Goal: Information Seeking & Learning: Learn about a topic

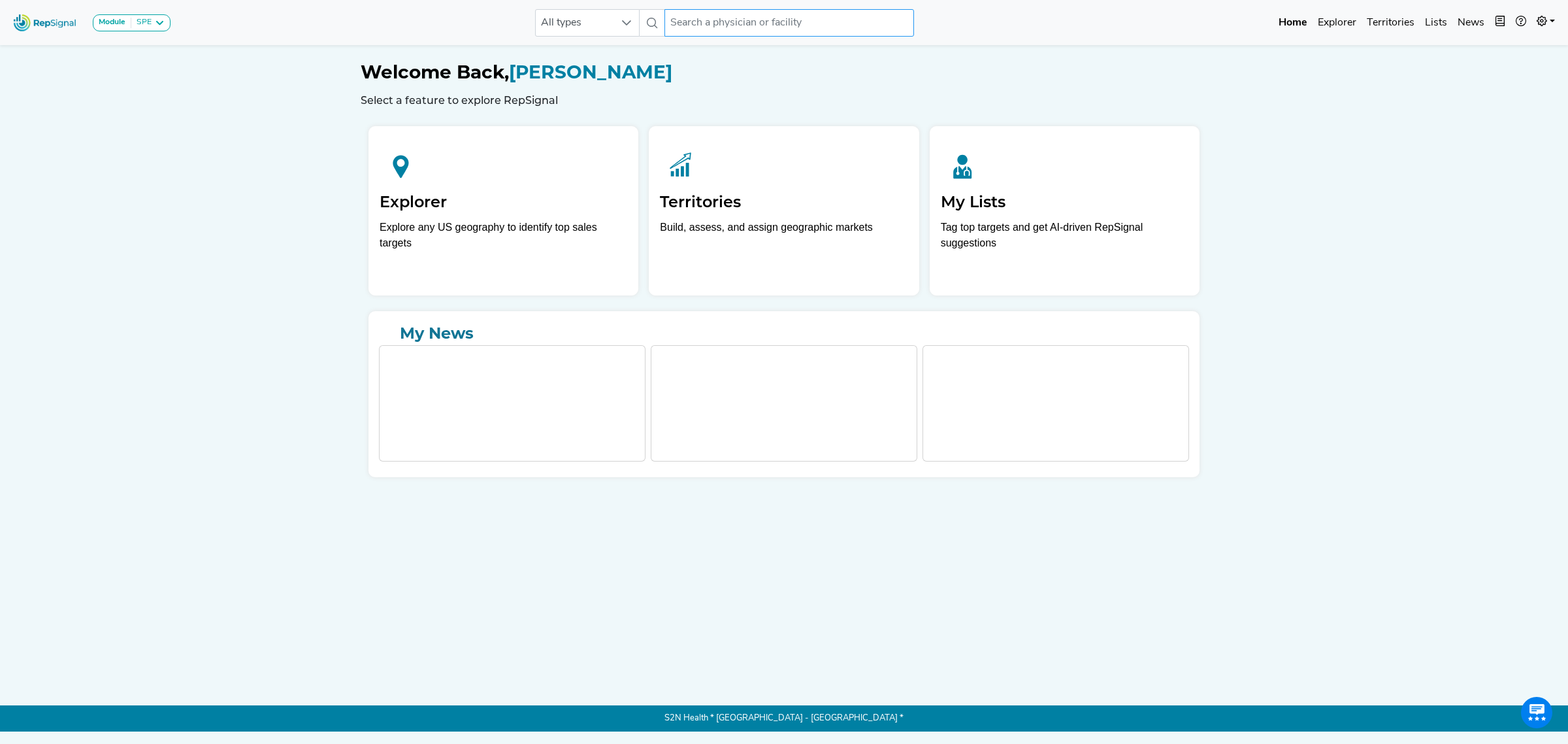
click at [696, 28] on input "text" at bounding box center [789, 22] width 250 height 27
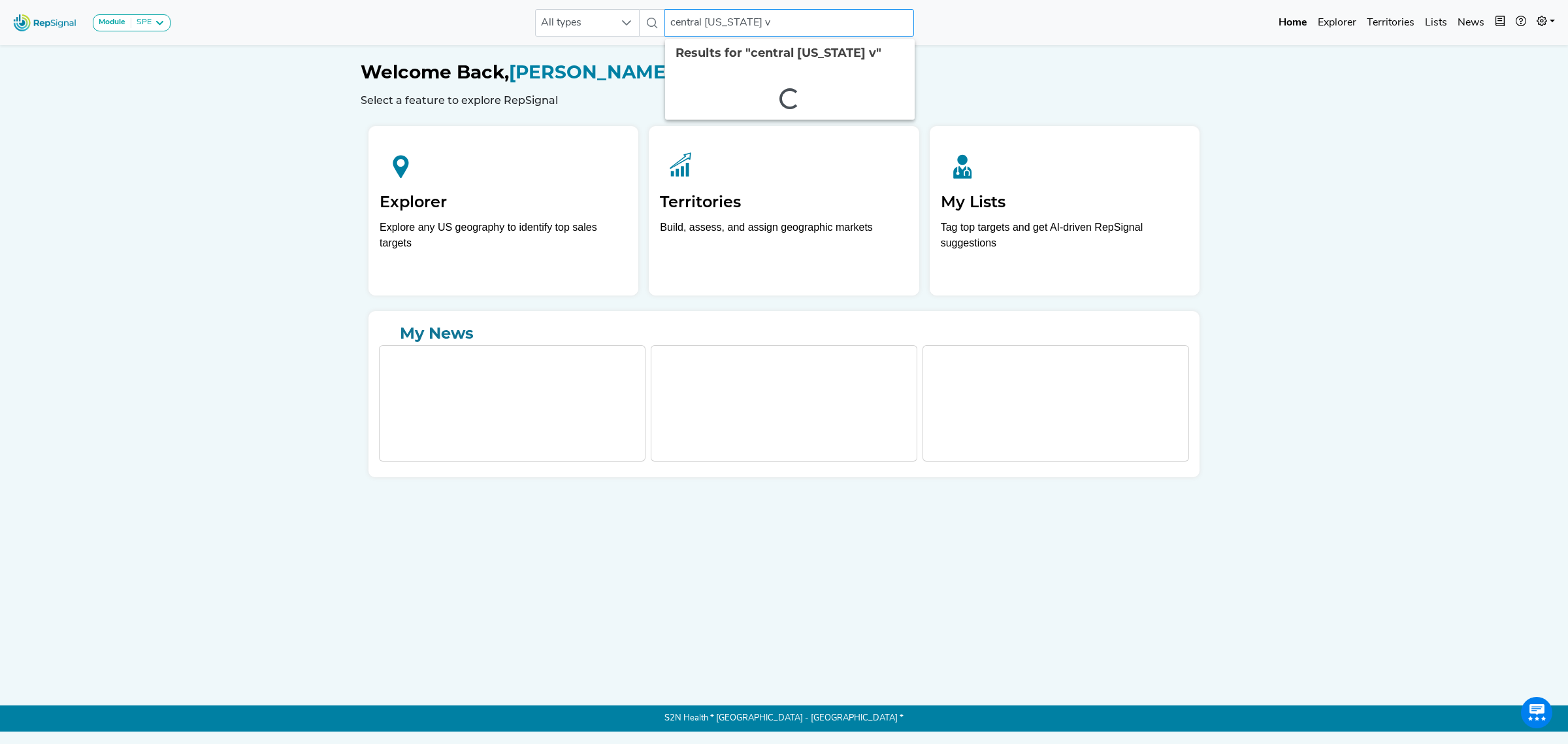
type input "central [US_STATE] va"
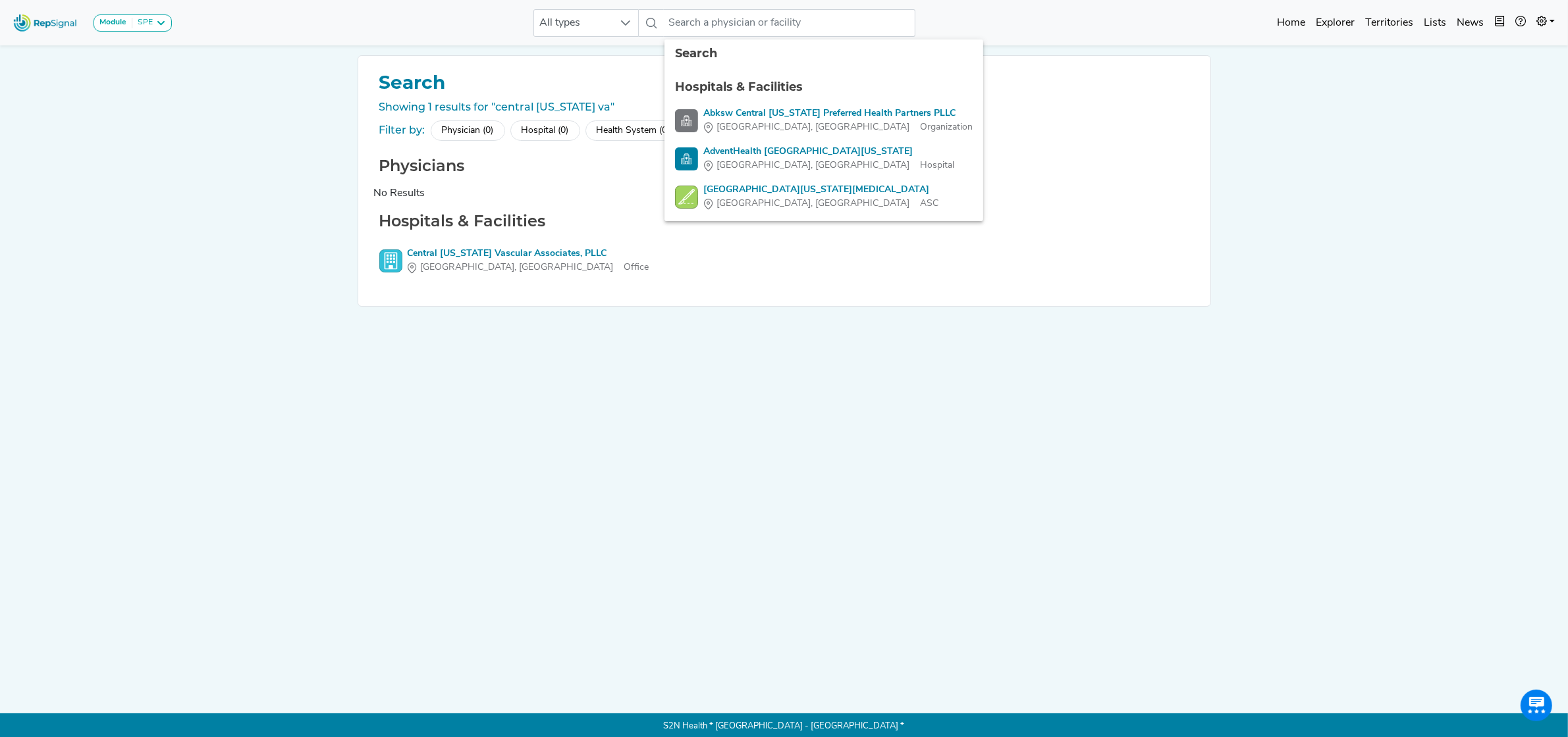
click at [792, 337] on div "Search Showing 1 results for "central [US_STATE] va" Filter by: Physician (0) H…" at bounding box center [784, 368] width 869 height 627
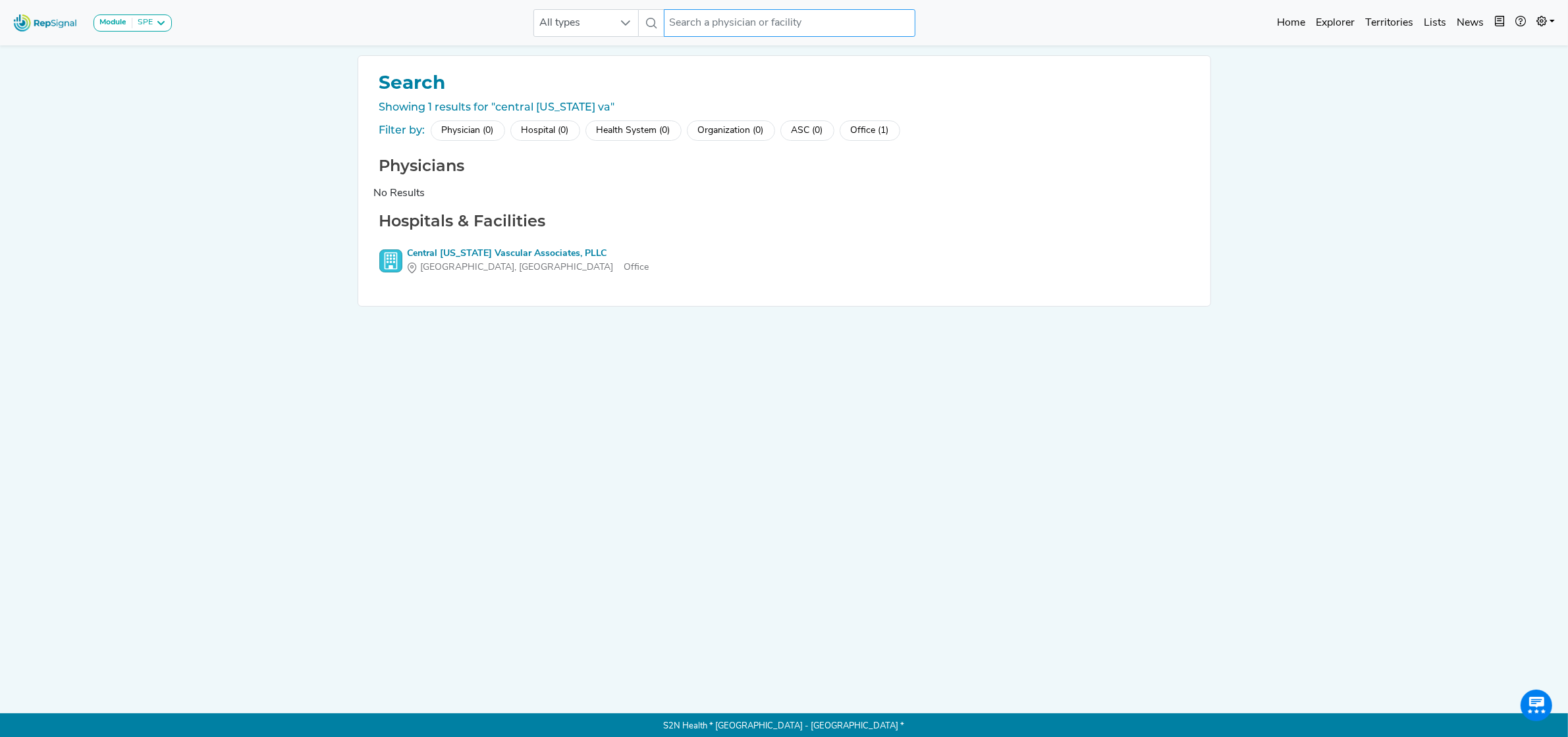
click at [744, 26] on input "text" at bounding box center [790, 23] width 251 height 28
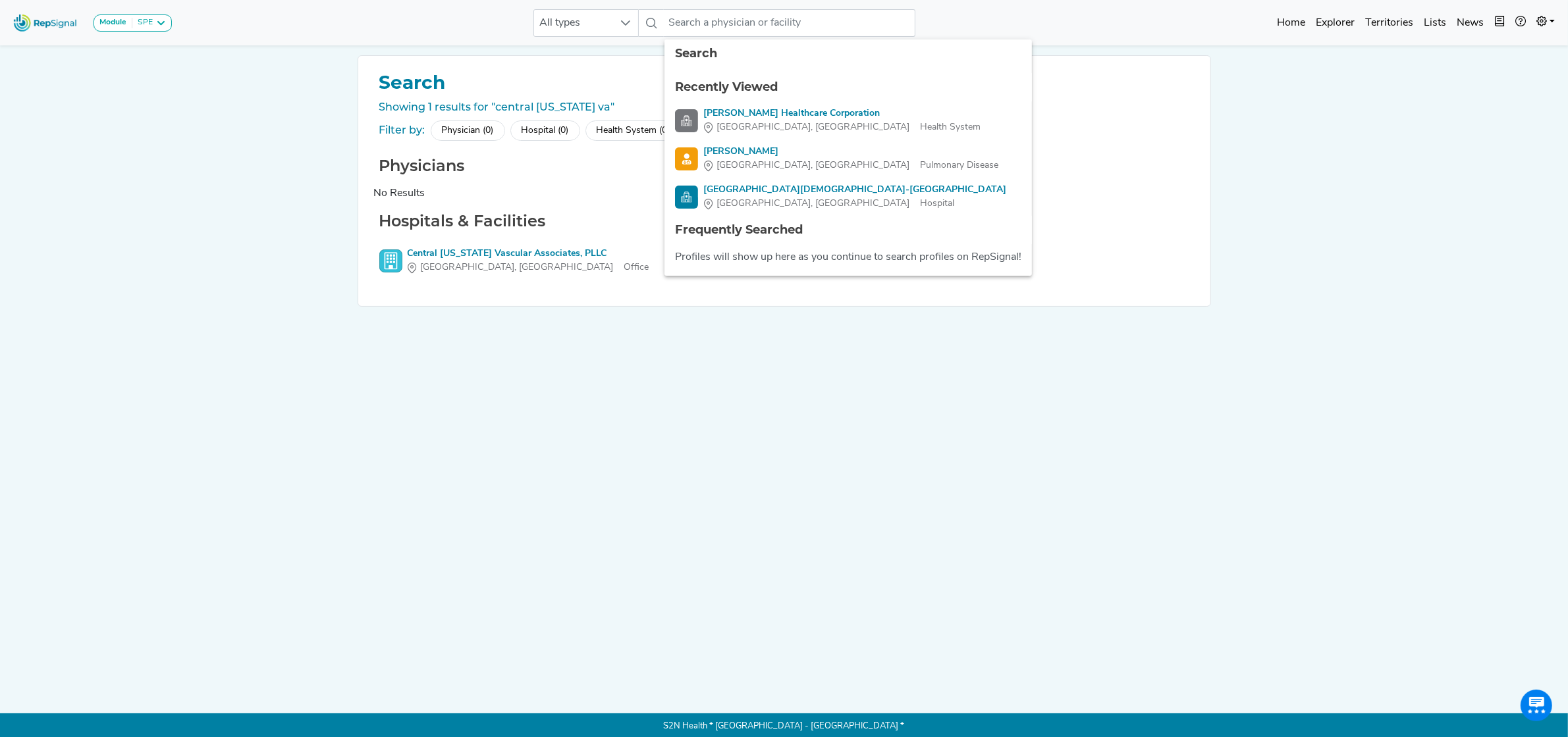
click at [304, 166] on div "Module SPE [MEDICAL_DATA] Disposable Bronchoscope SBRT SPE TTNA [MEDICAL_DATA] …" at bounding box center [784, 370] width 1568 height 740
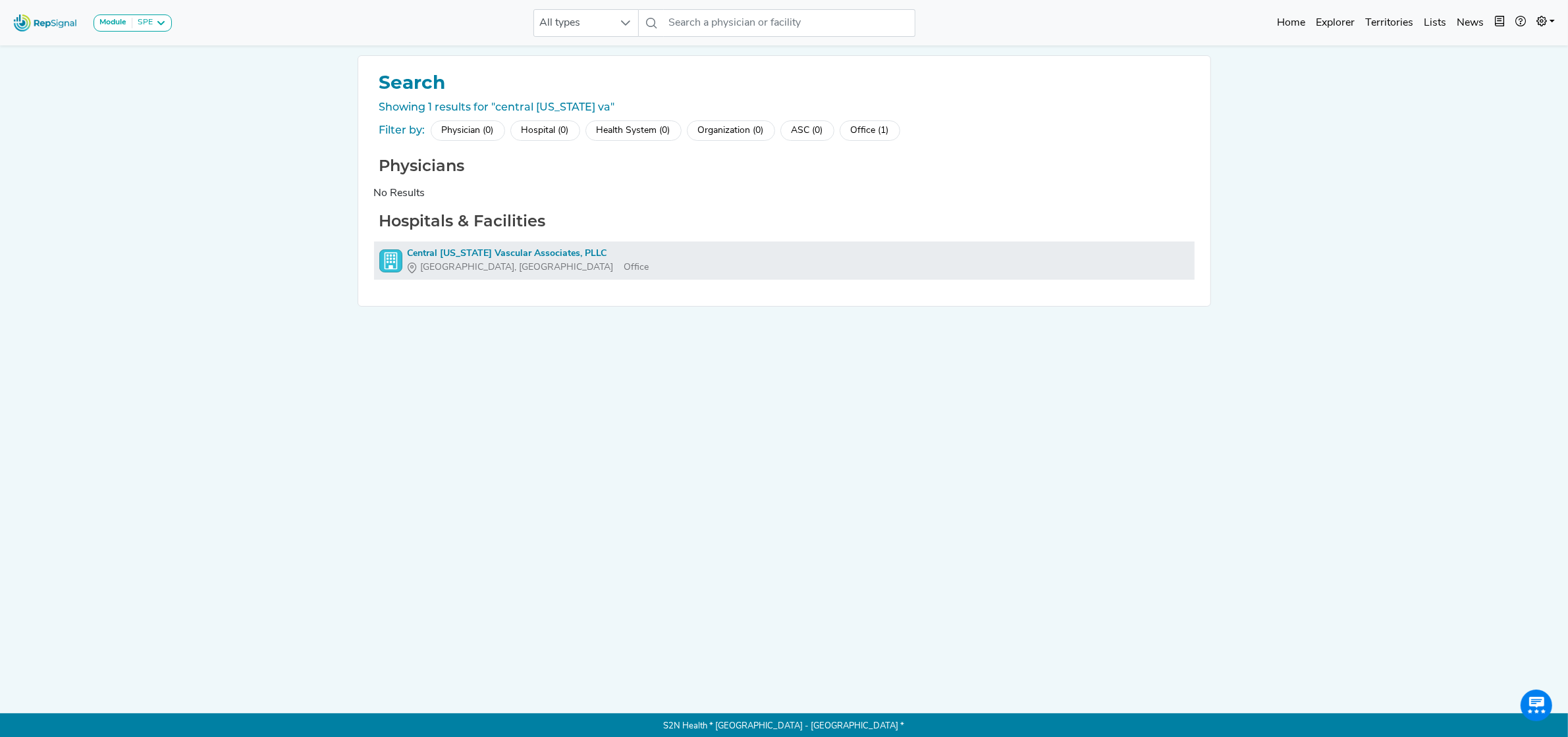
click at [524, 258] on div "Central [US_STATE] Vascular Associates, PLLC" at bounding box center [528, 254] width 242 height 14
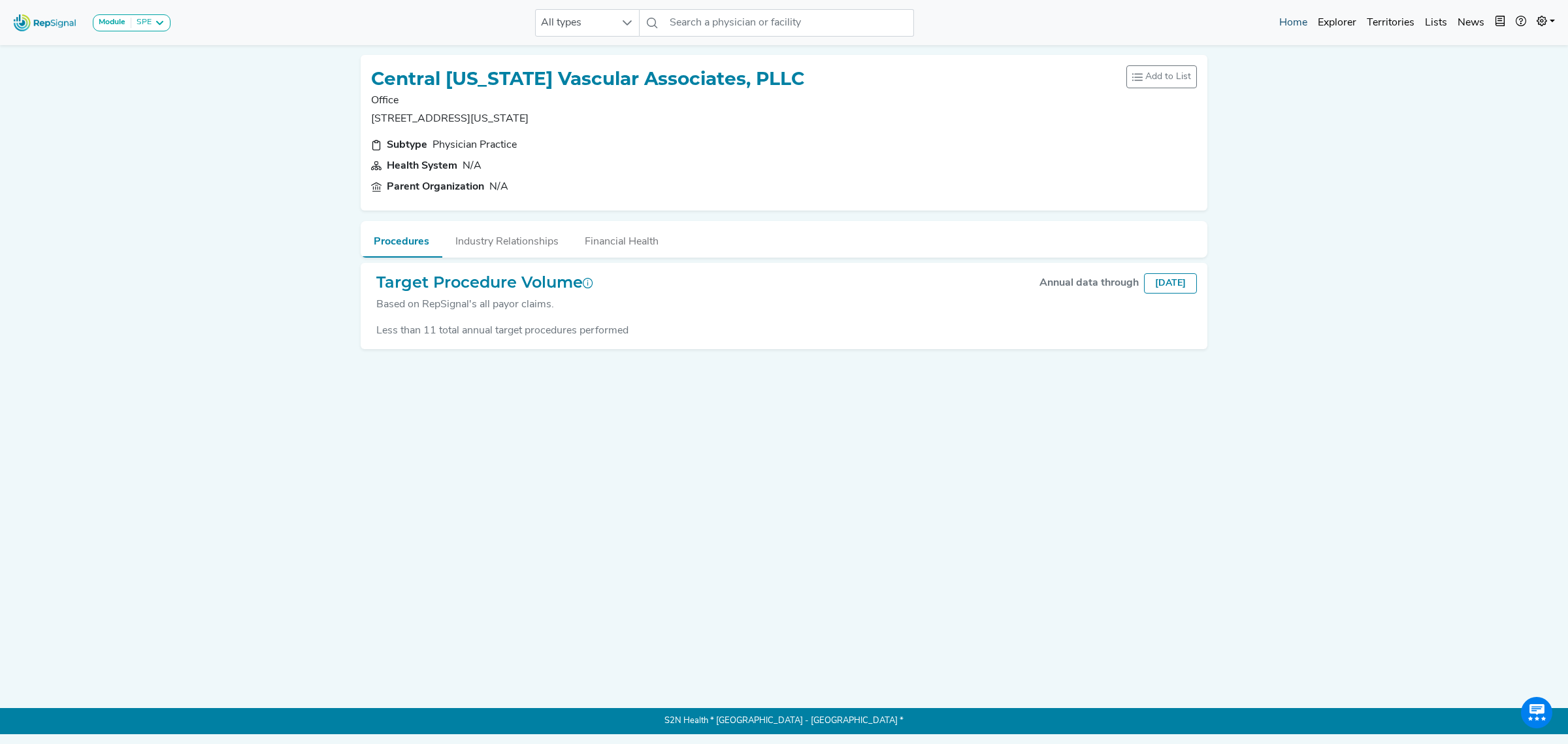
click at [1294, 24] on link "Home" at bounding box center [1293, 22] width 39 height 26
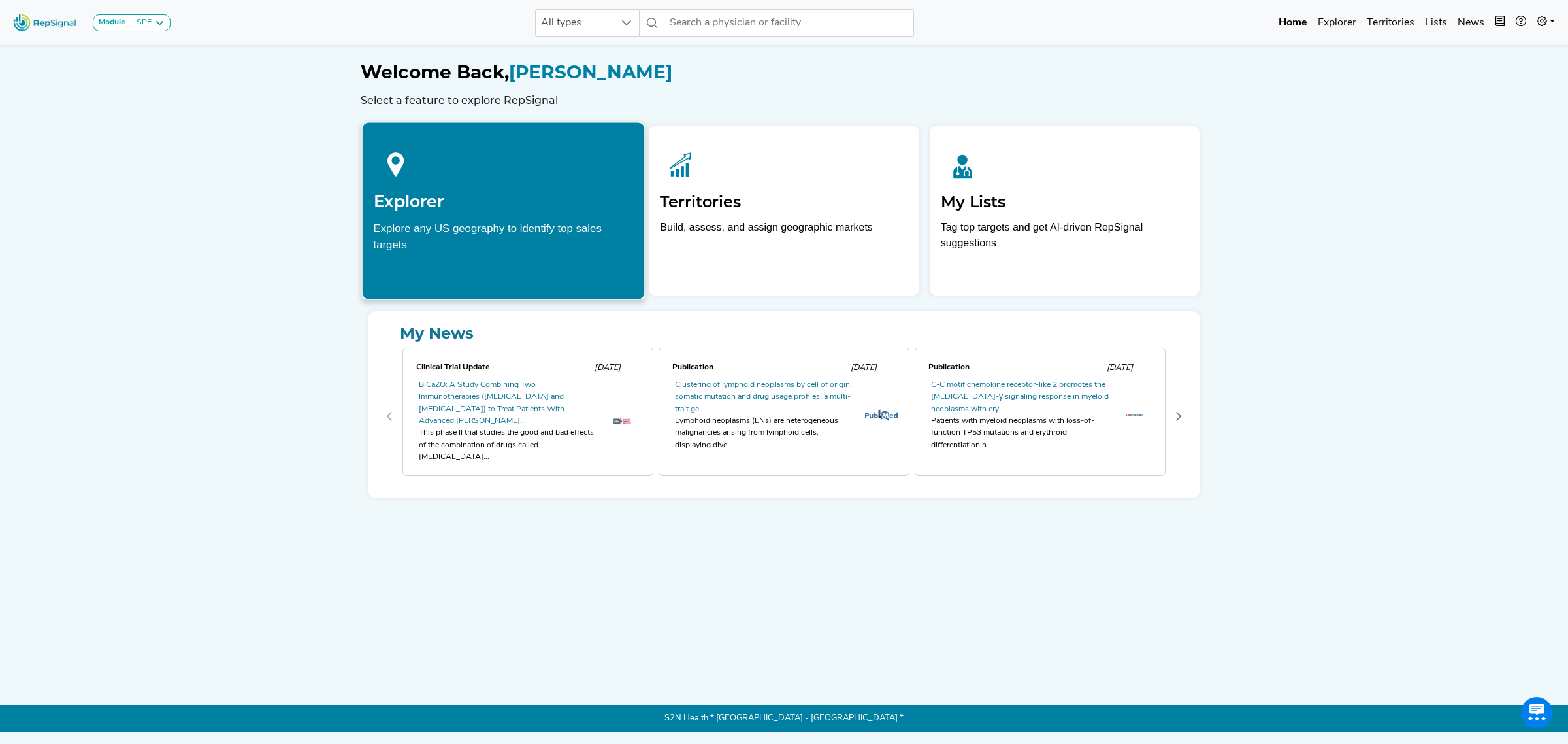
click at [520, 222] on div "Explore any US geography to identify top sales targets" at bounding box center [503, 236] width 260 height 33
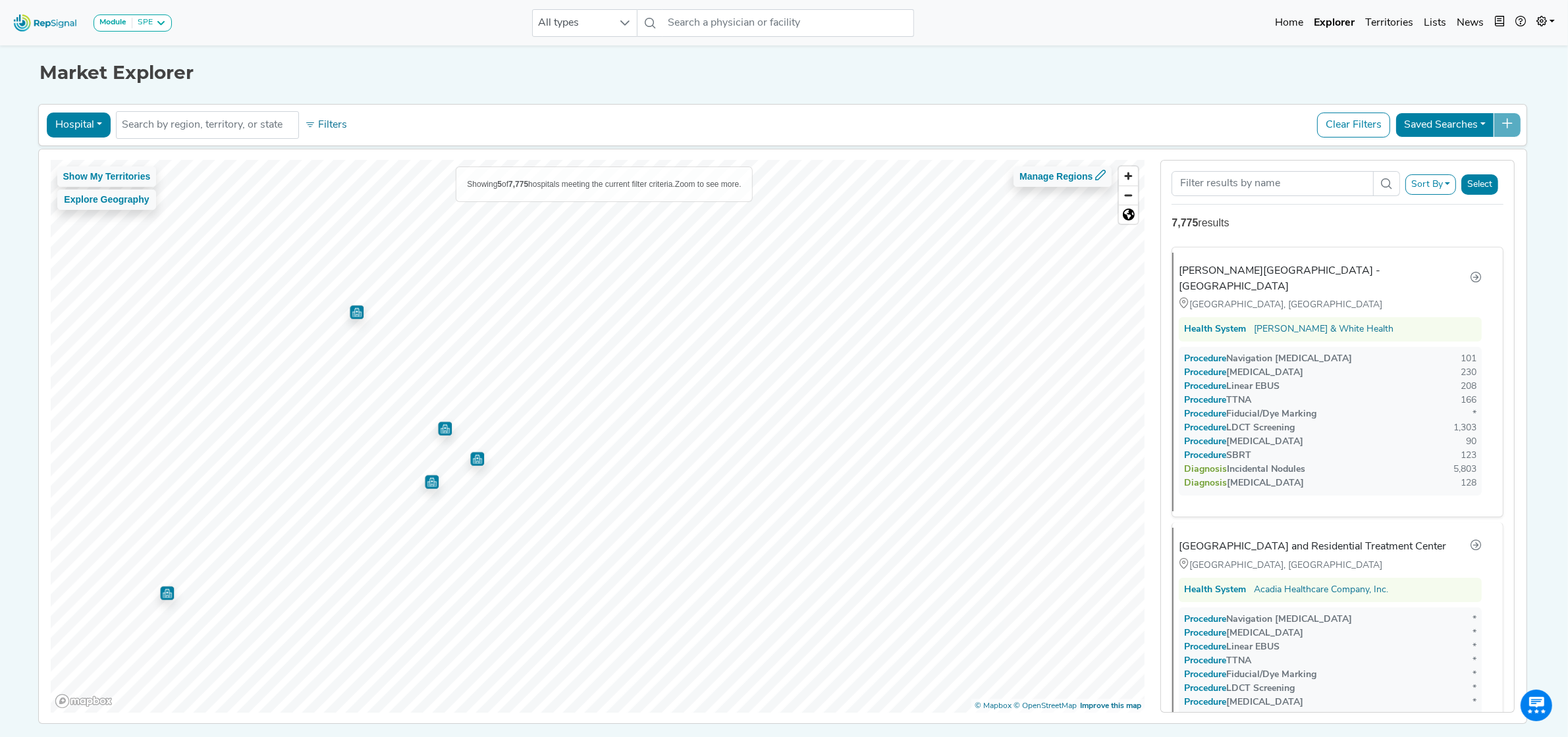
click at [350, 313] on img "Map marker" at bounding box center [357, 313] width 14 height 14
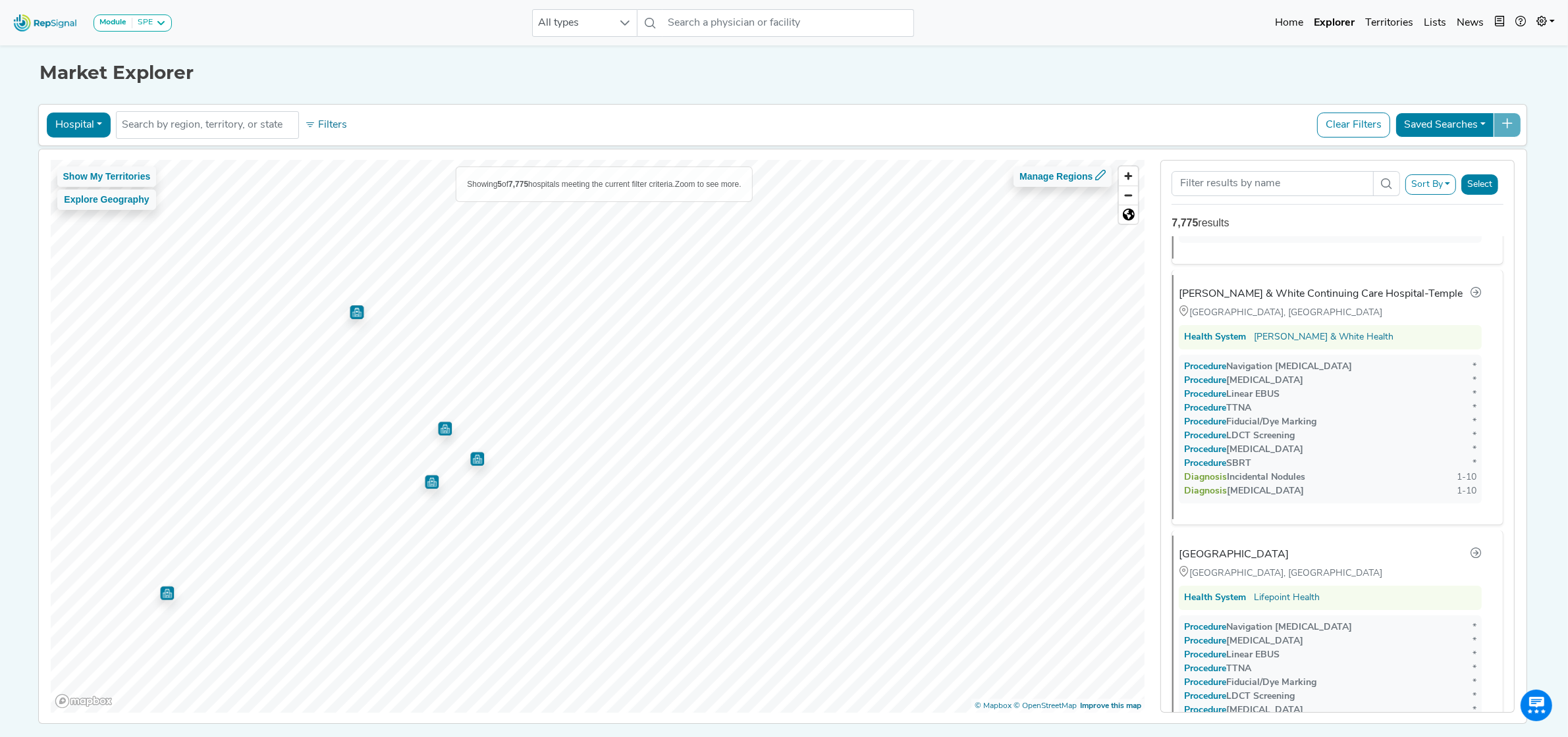
scroll to position [522, 0]
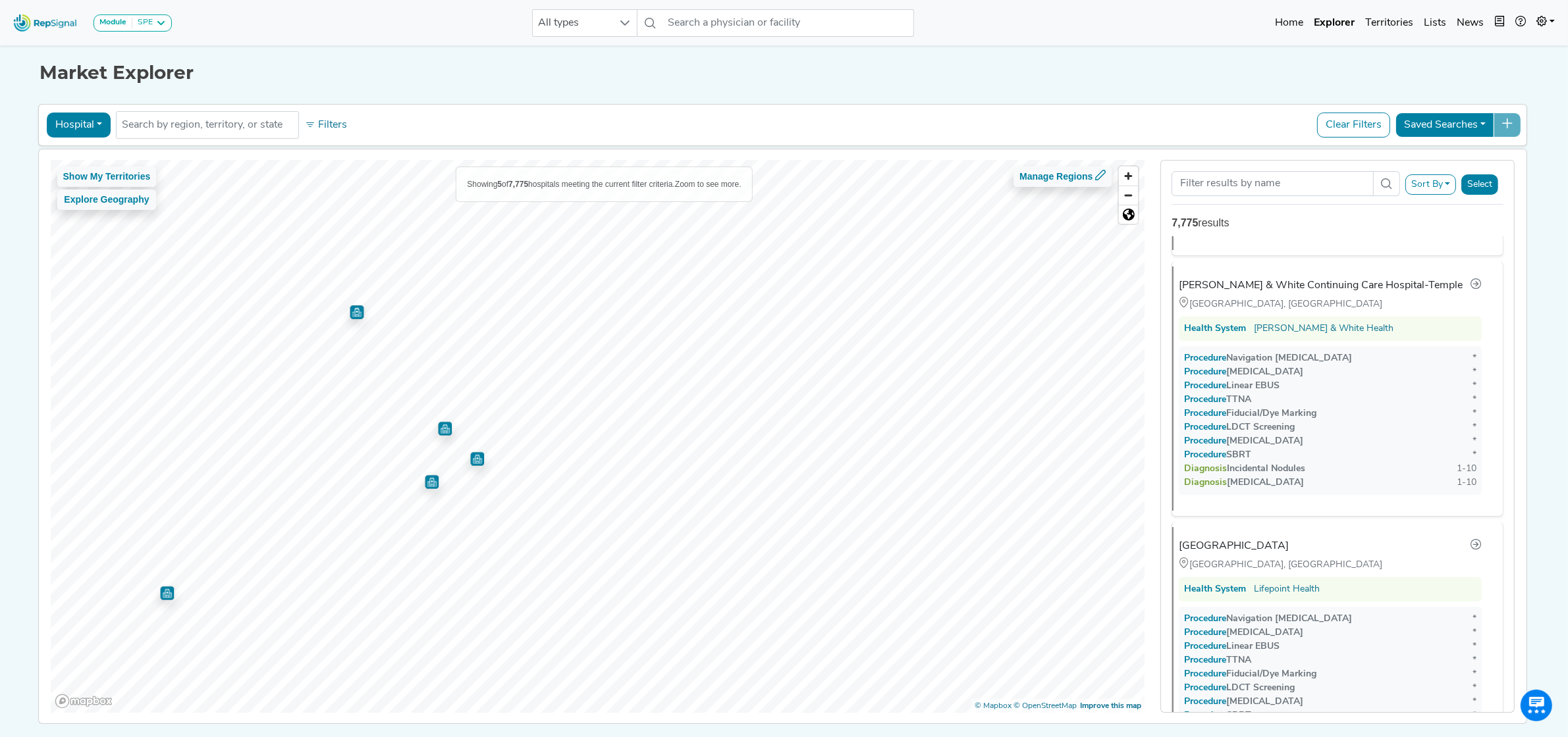
click at [429, 484] on img "Map marker" at bounding box center [432, 482] width 14 height 14
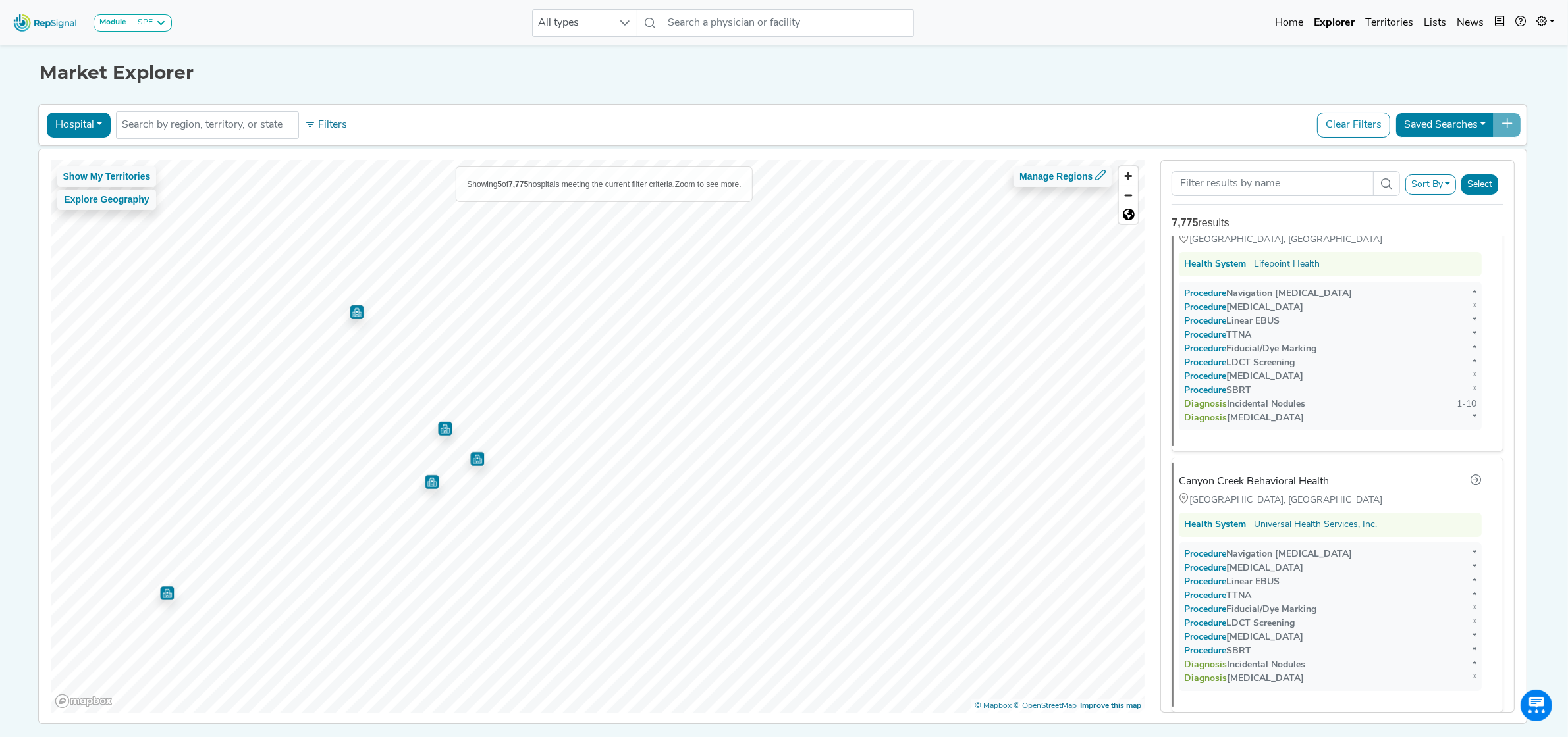
scroll to position [856, 0]
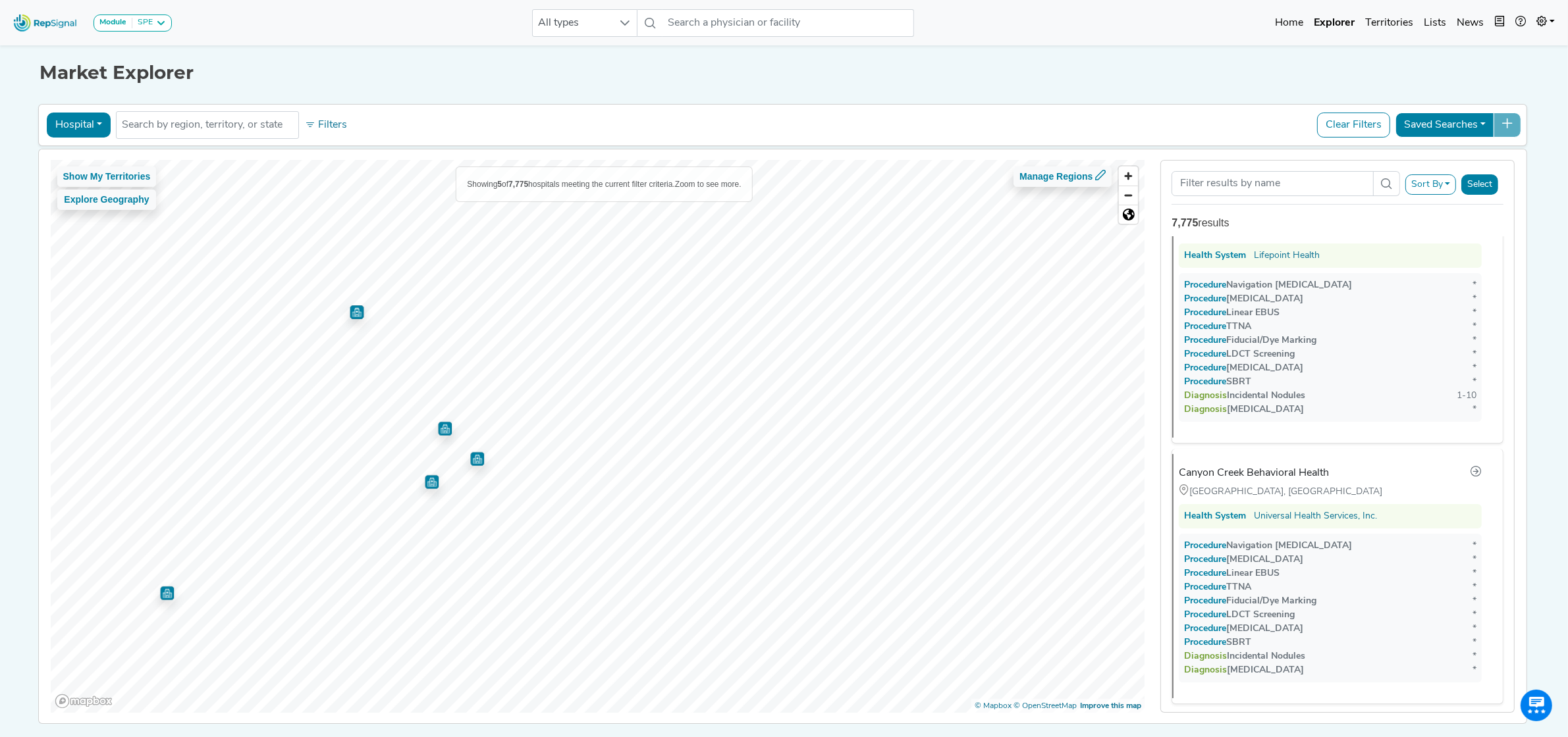
click at [471, 462] on img "Map marker" at bounding box center [477, 459] width 14 height 14
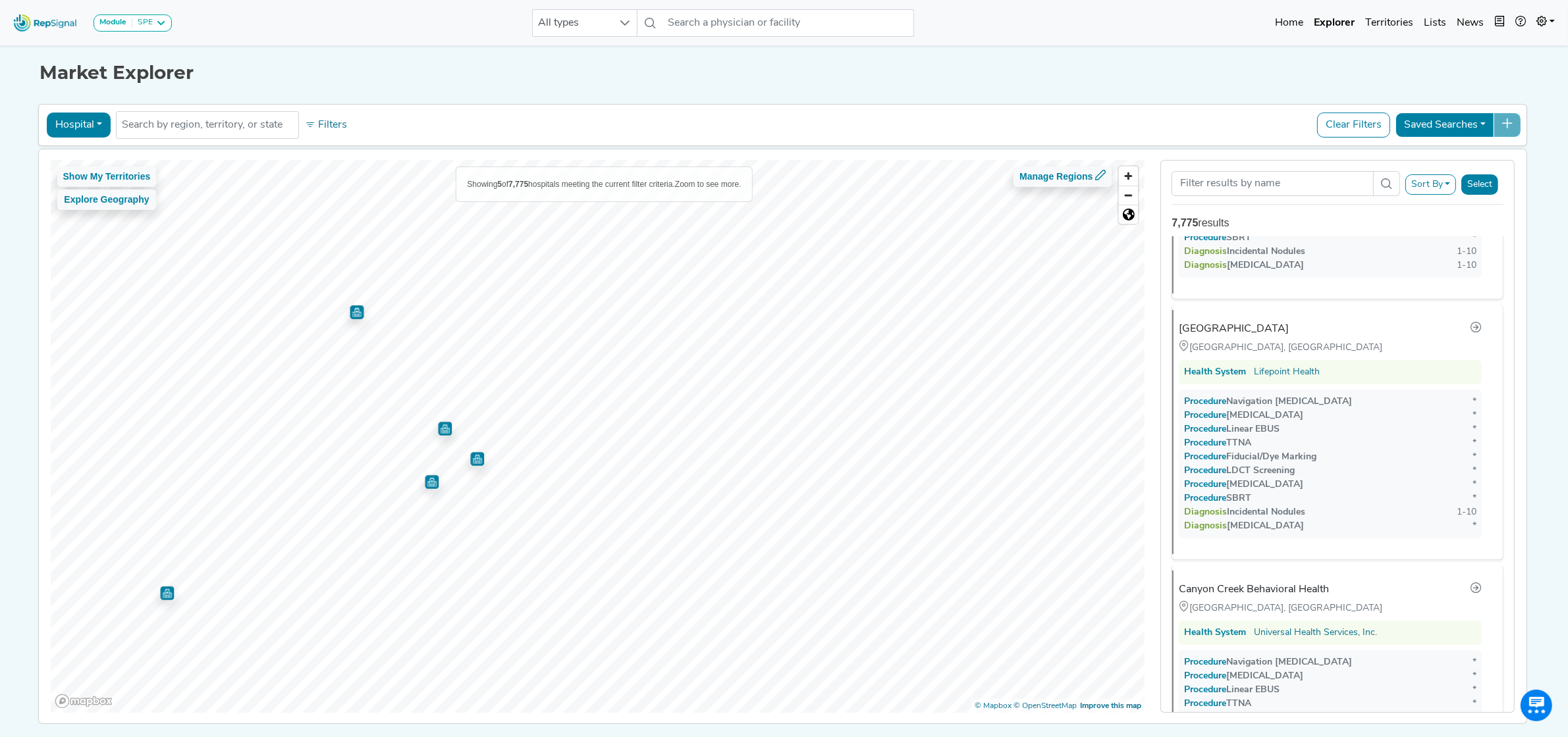
scroll to position [784, 0]
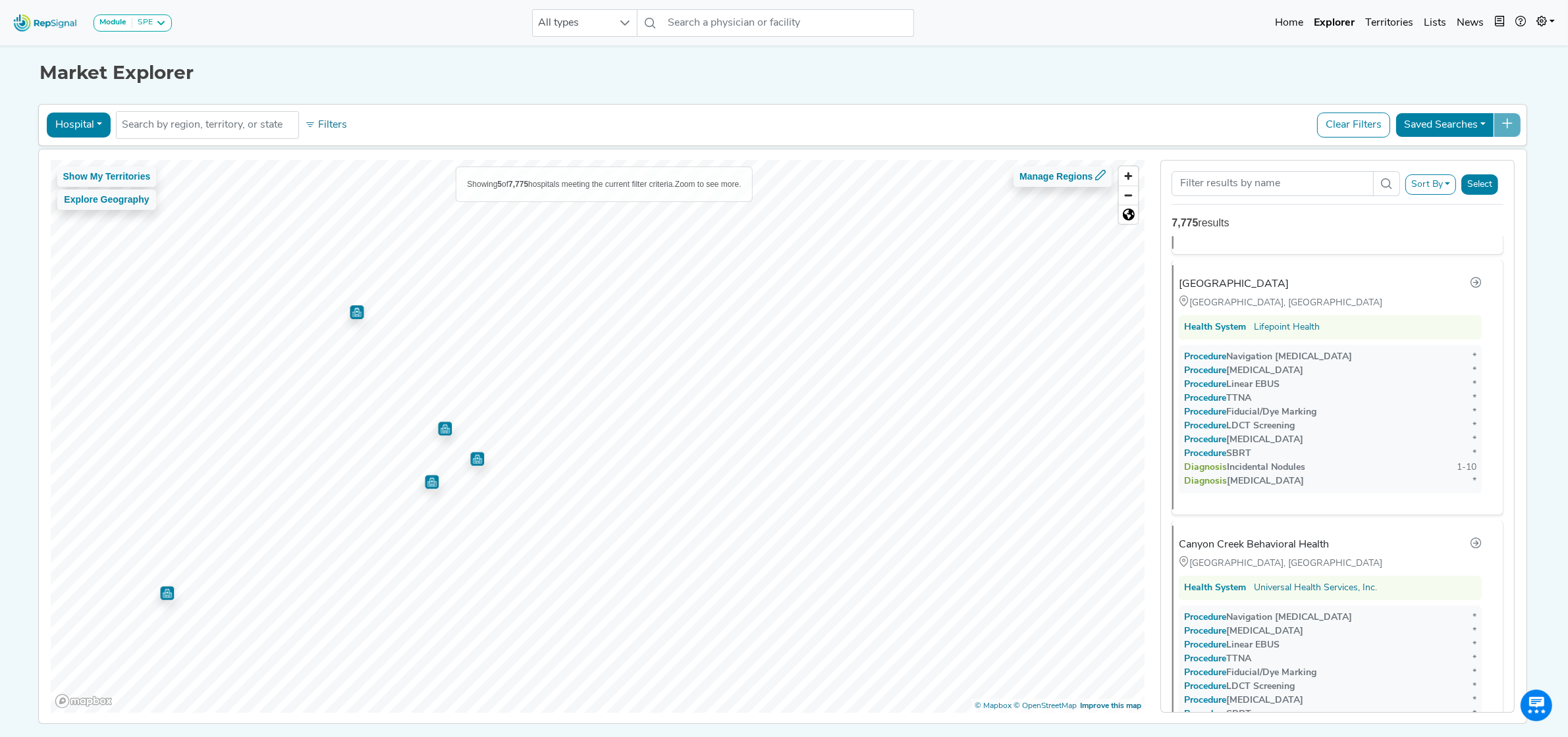
click at [440, 425] on img "Map marker" at bounding box center [445, 429] width 14 height 14
click at [160, 594] on img "Map marker" at bounding box center [167, 594] width 14 height 14
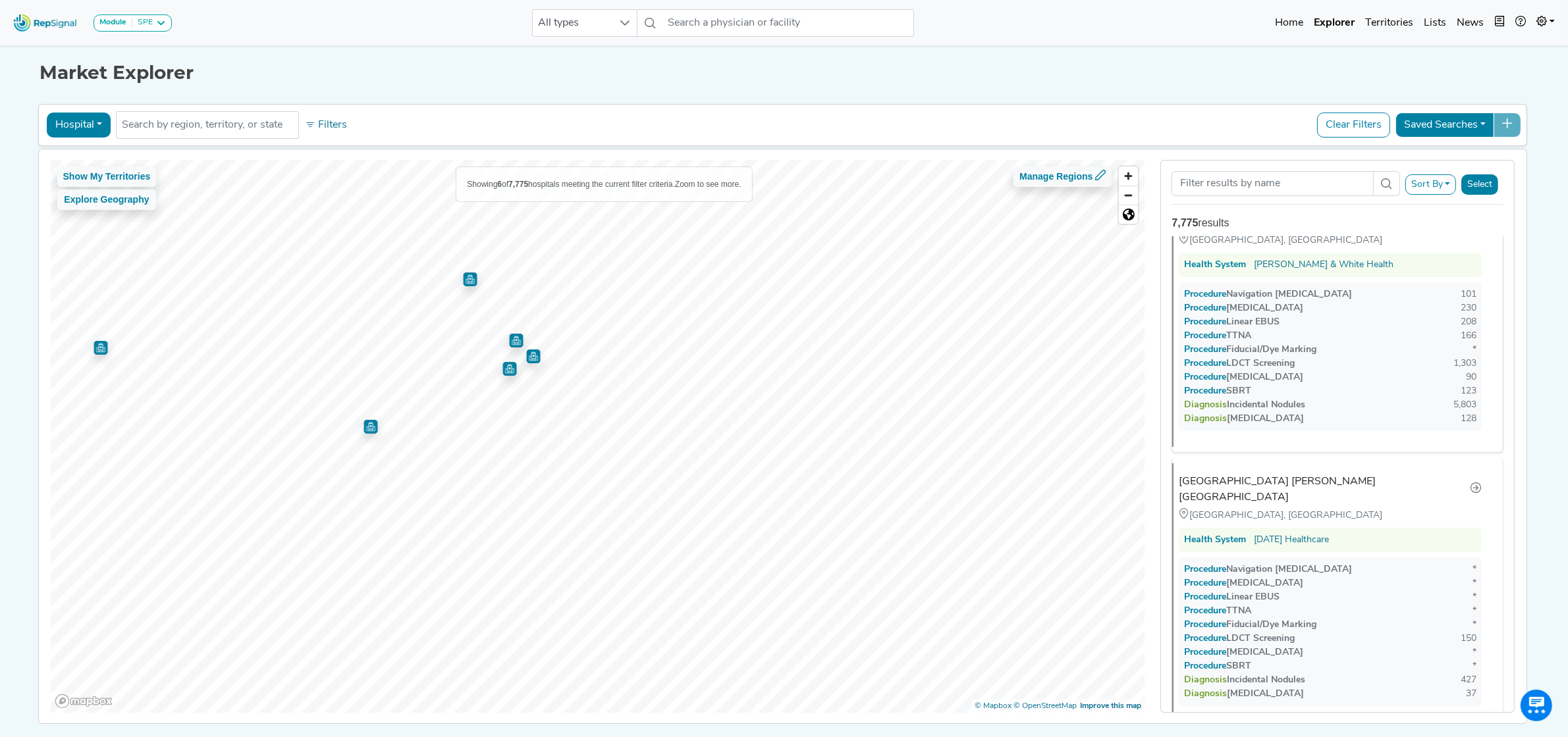
scroll to position [0, 0]
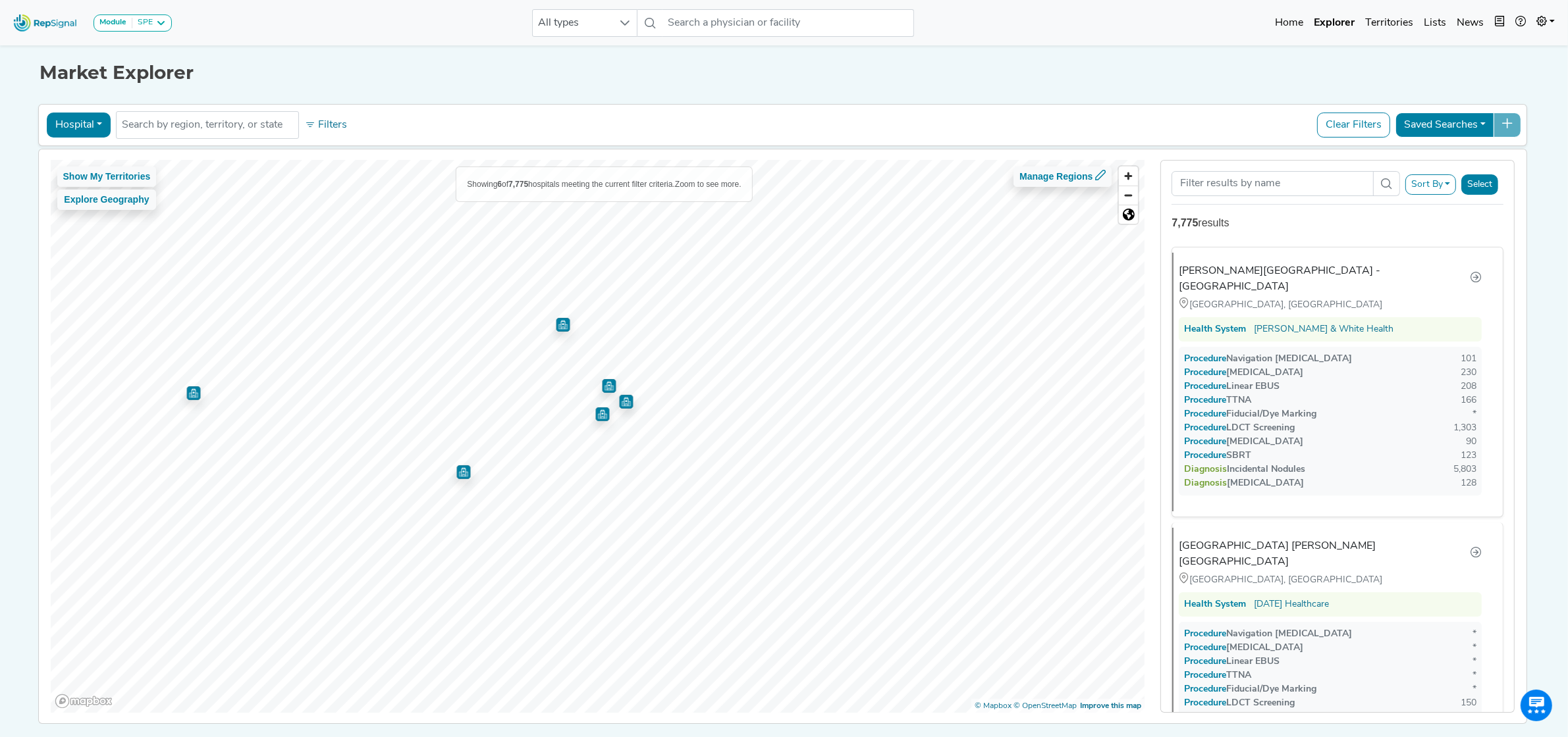
click at [186, 393] on img "Map marker" at bounding box center [194, 393] width 14 height 14
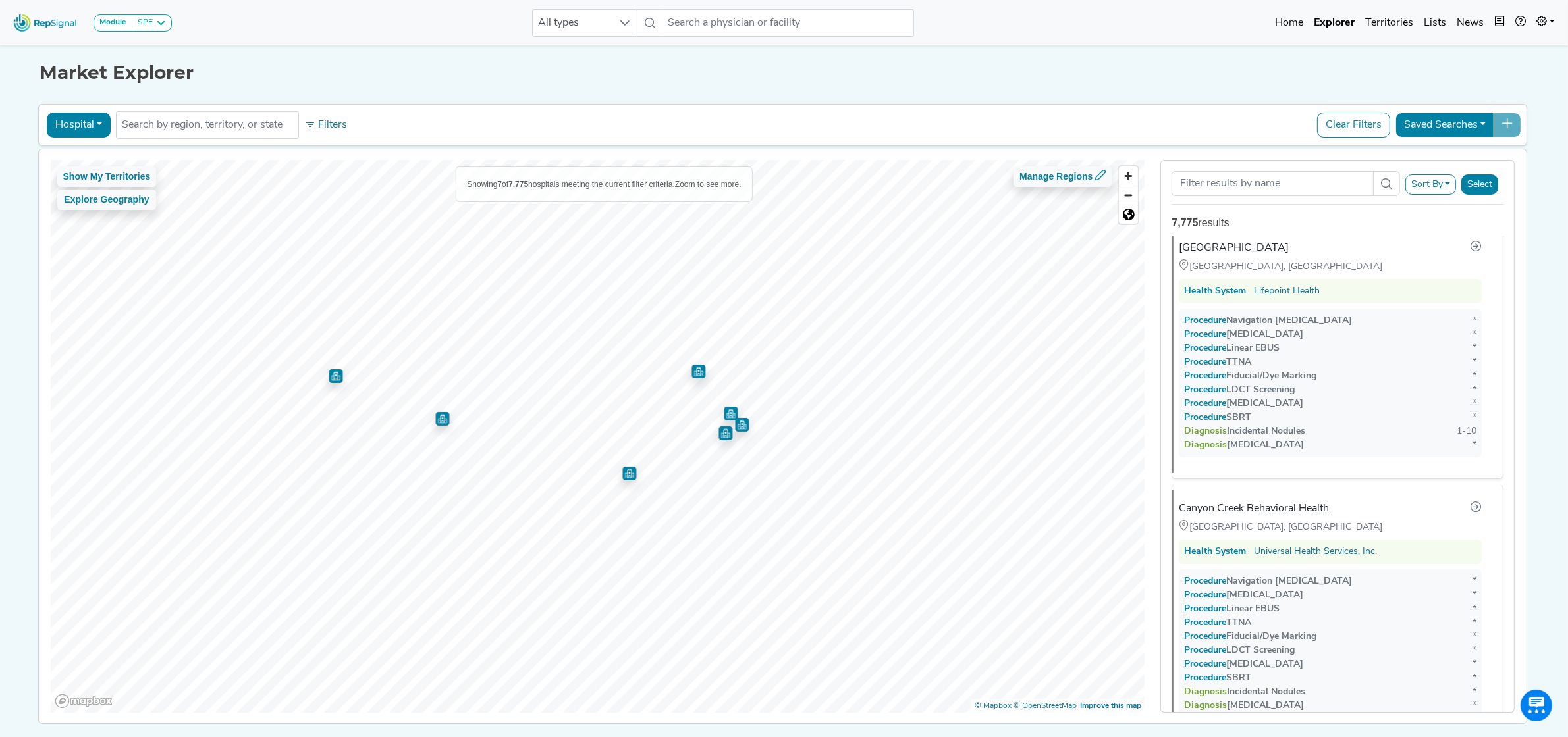
scroll to position [1377, 0]
